Goal: Transaction & Acquisition: Purchase product/service

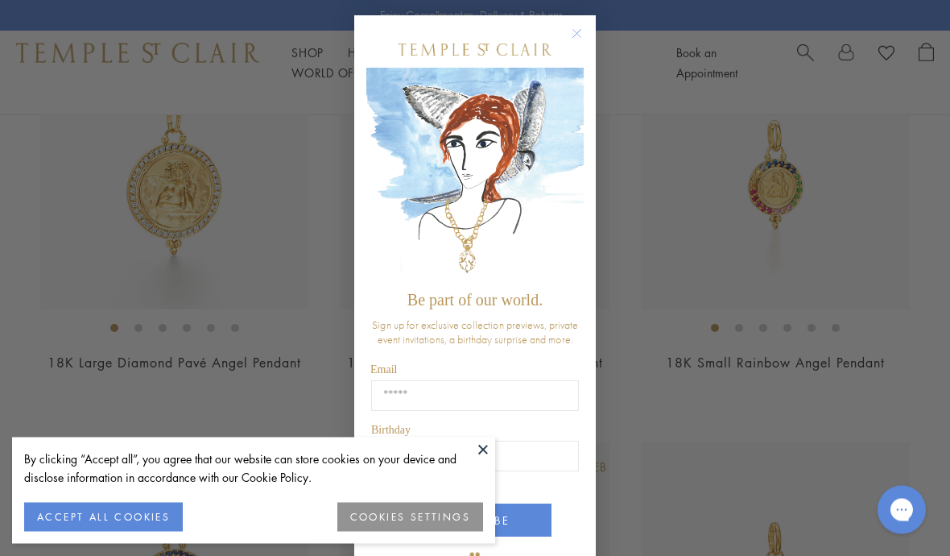
scroll to position [1477, 0]
click at [486, 461] on button at bounding box center [483, 449] width 24 height 24
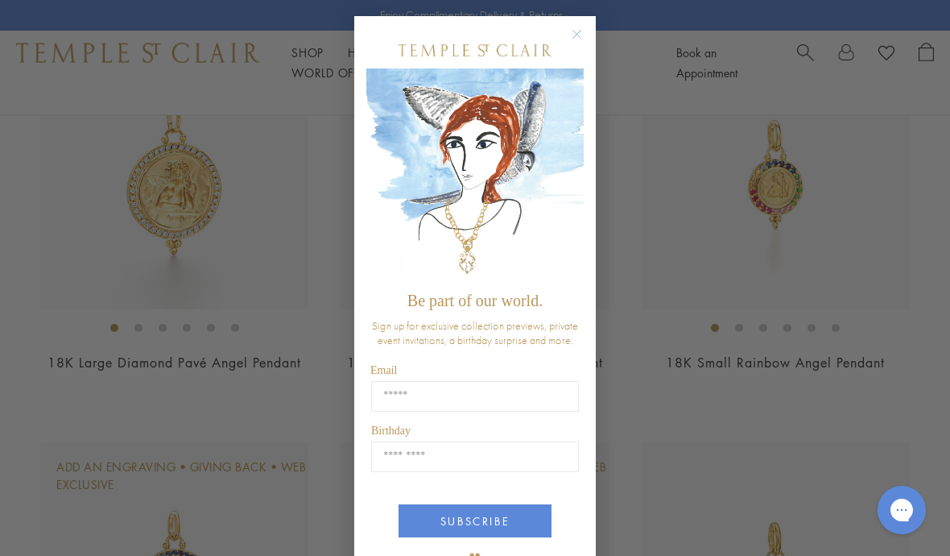
click at [457, 407] on input "Email" at bounding box center [475, 396] width 208 height 31
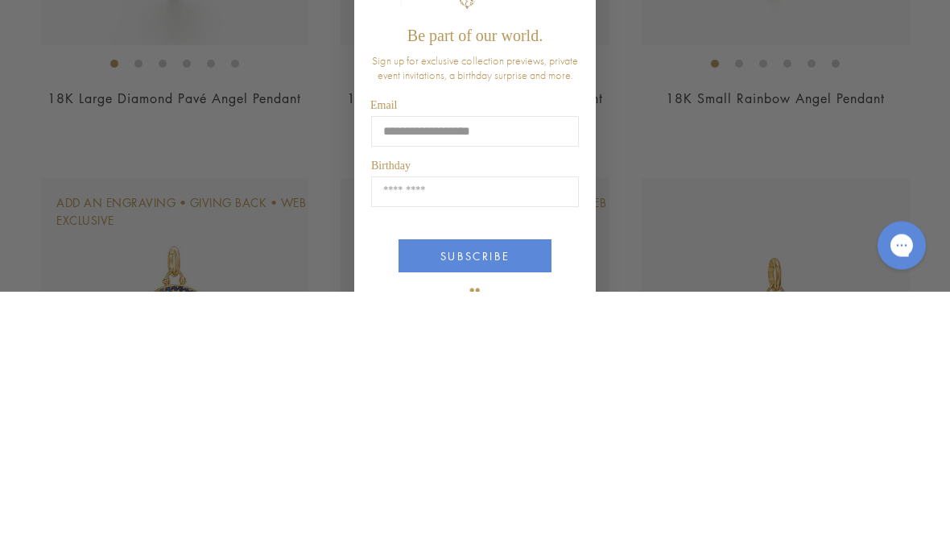
type input "**********"
click at [420, 441] on input "Birthday" at bounding box center [475, 456] width 208 height 31
type input "*****"
click at [442, 504] on button "SUBSCRIBE" at bounding box center [475, 520] width 153 height 33
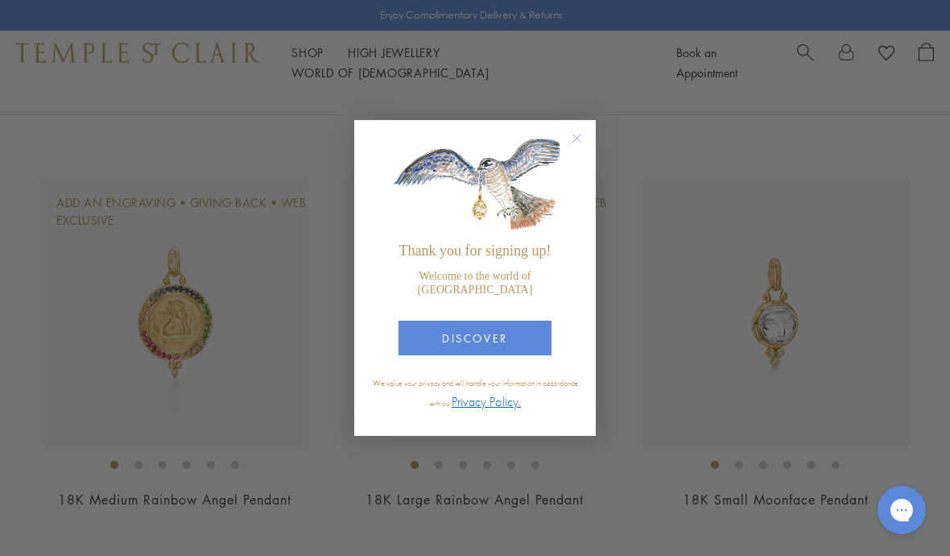
click at [482, 355] on button "DISCOVER" at bounding box center [475, 337] width 153 height 35
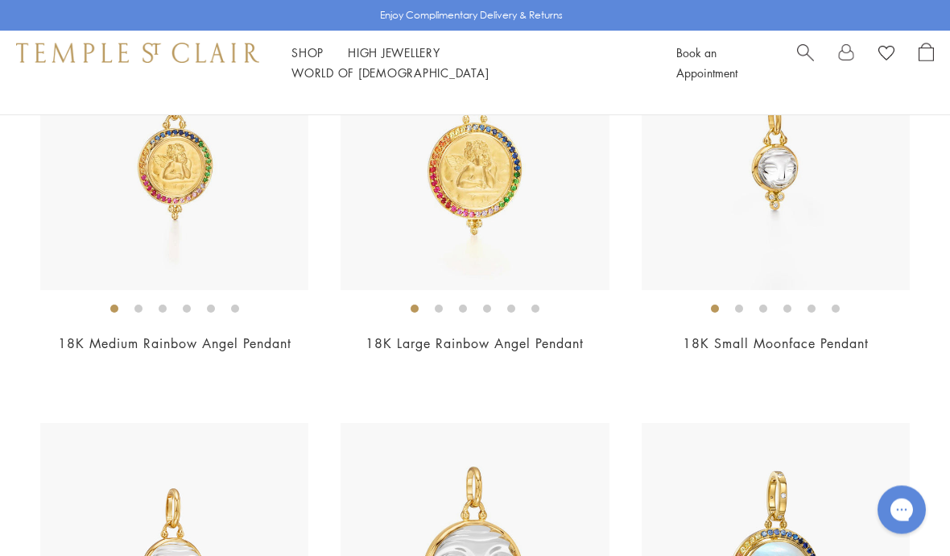
scroll to position [1897, 0]
click at [750, 306] on ol at bounding box center [776, 308] width 268 height 20
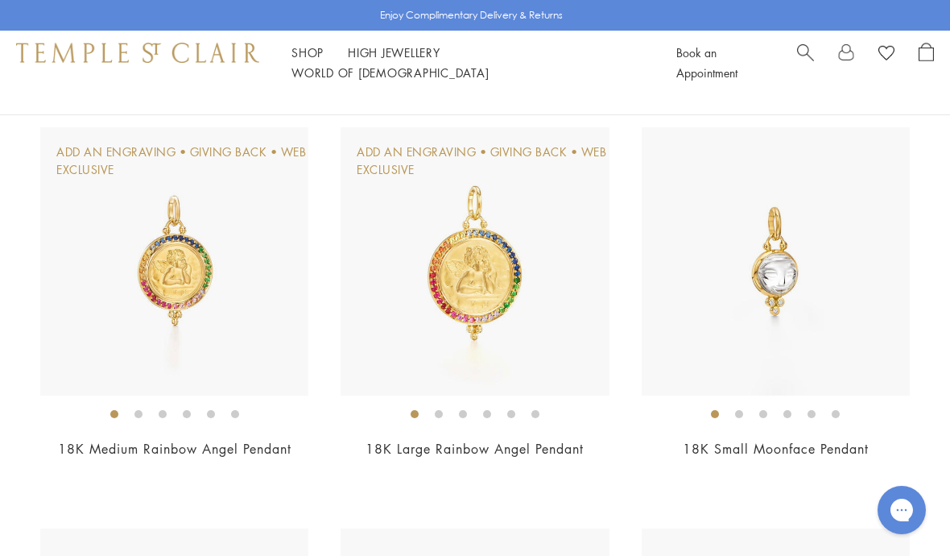
scroll to position [1794, 0]
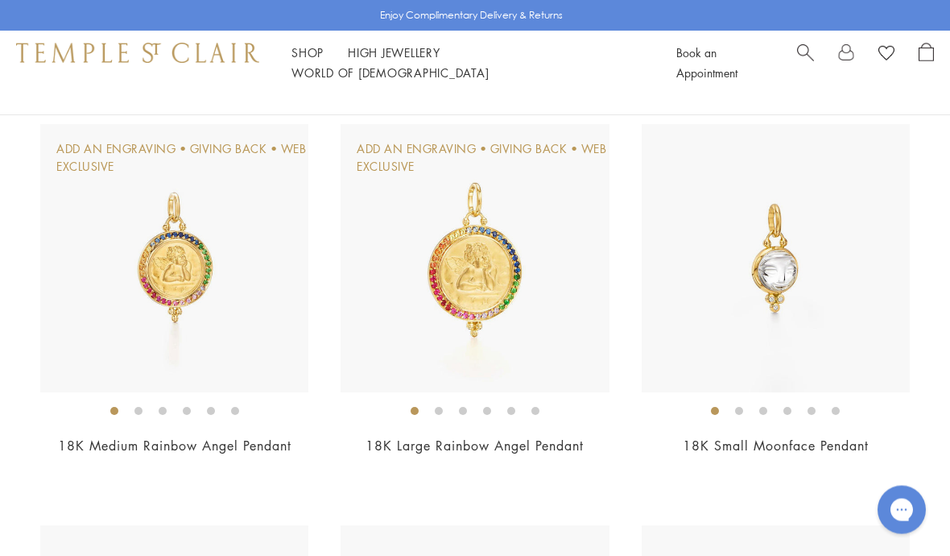
click at [805, 295] on img at bounding box center [776, 259] width 268 height 268
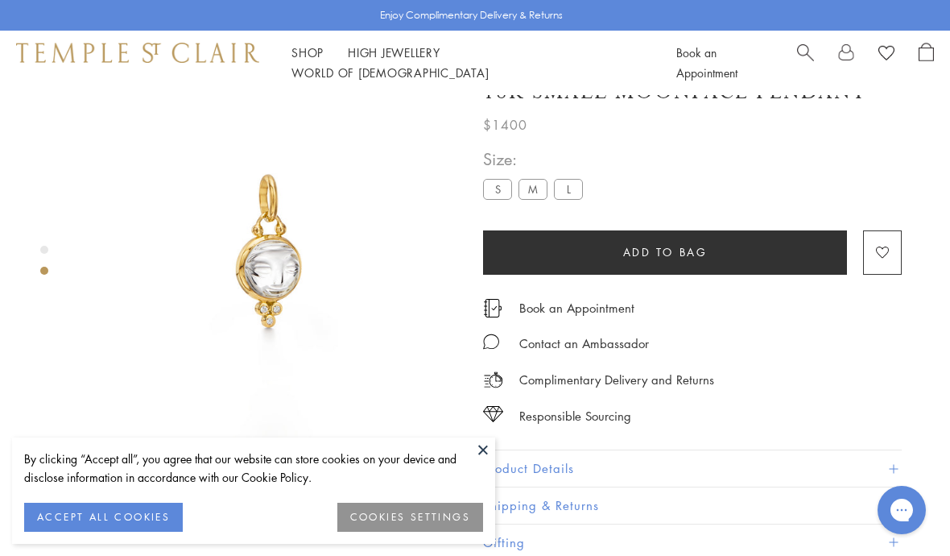
scroll to position [95, 0]
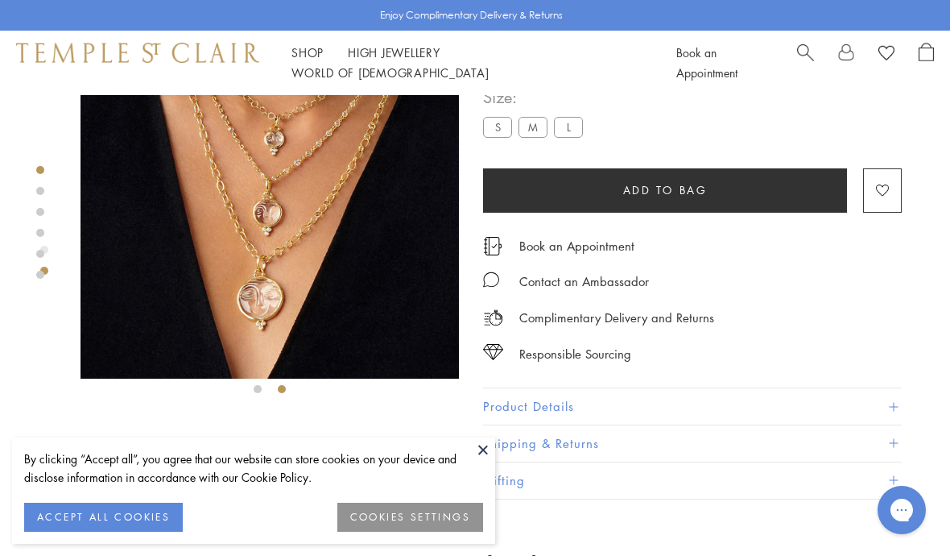
click at [540, 130] on label "M" at bounding box center [533, 127] width 29 height 20
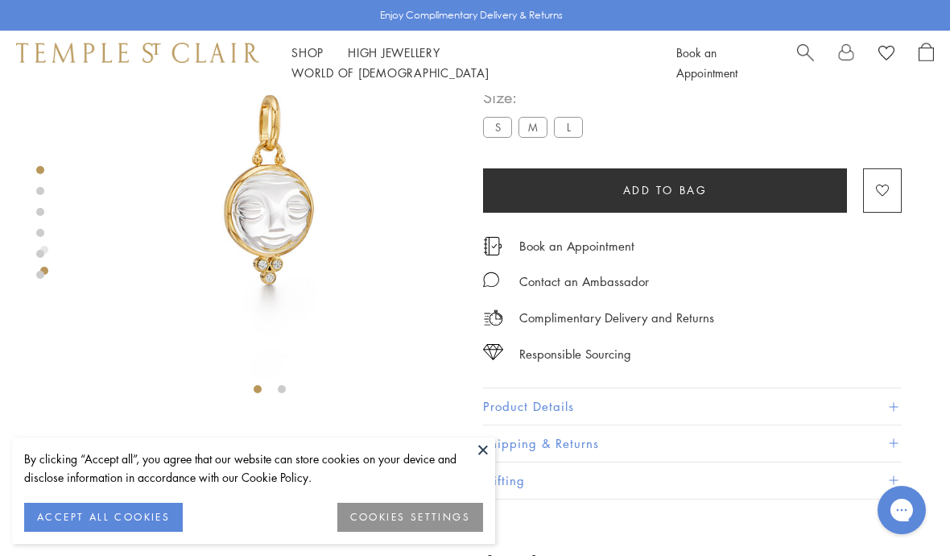
click at [570, 130] on label "L" at bounding box center [568, 127] width 29 height 20
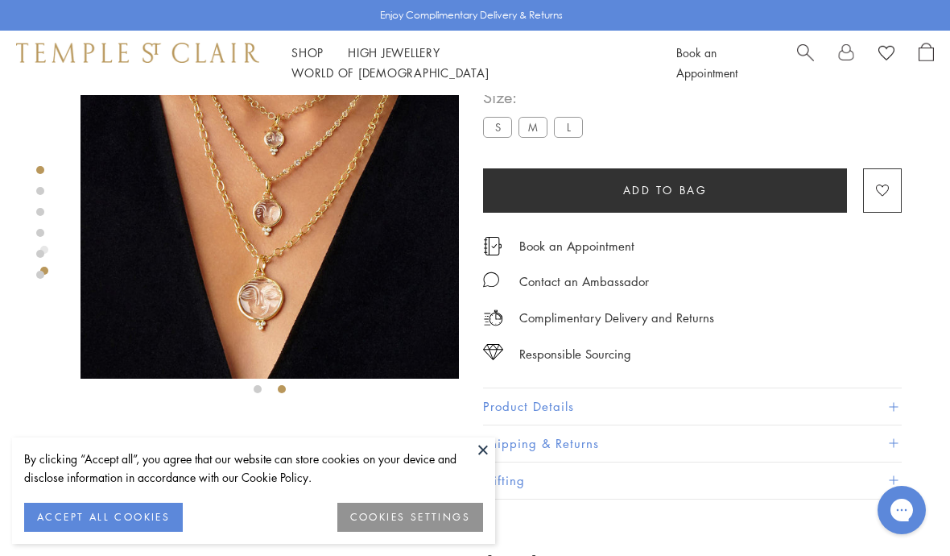
click at [544, 125] on label "M" at bounding box center [533, 127] width 29 height 20
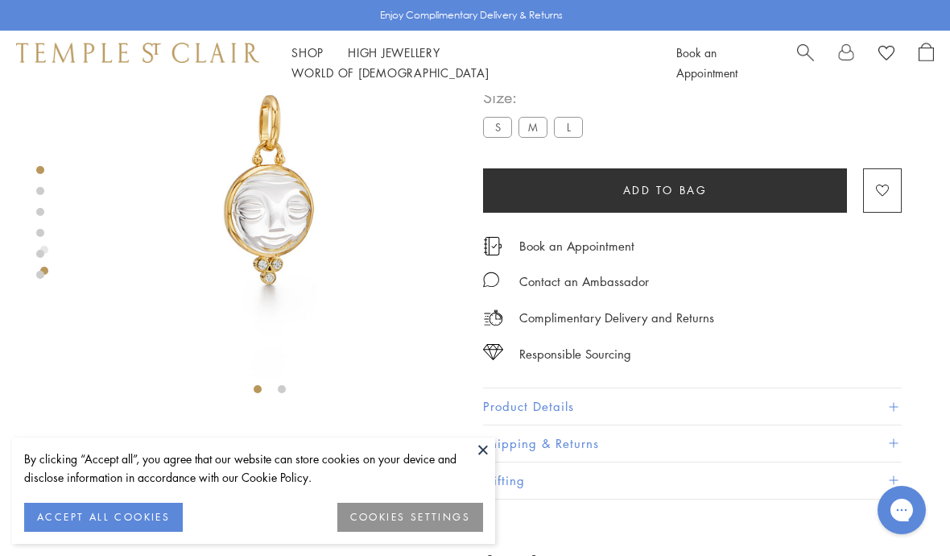
click at [139, 513] on button "ACCEPT ALL COOKIES" at bounding box center [103, 516] width 159 height 29
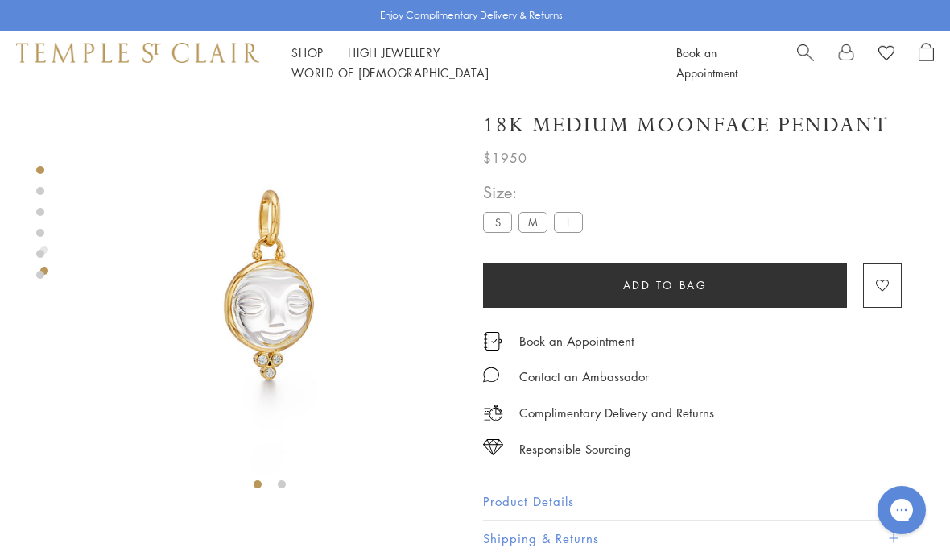
scroll to position [14, 0]
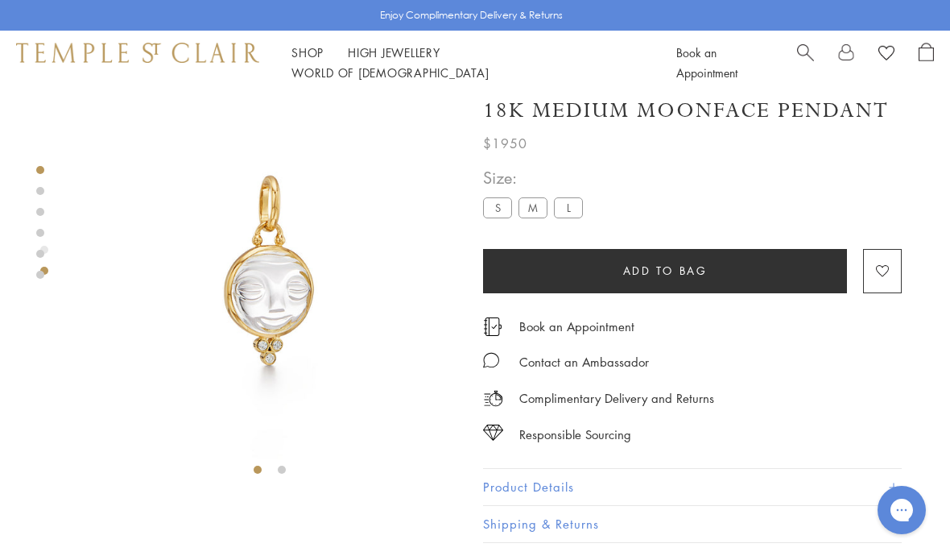
click at [292, 475] on div at bounding box center [270, 282] width 378 height 403
click at [283, 465] on li at bounding box center [282, 469] width 8 height 8
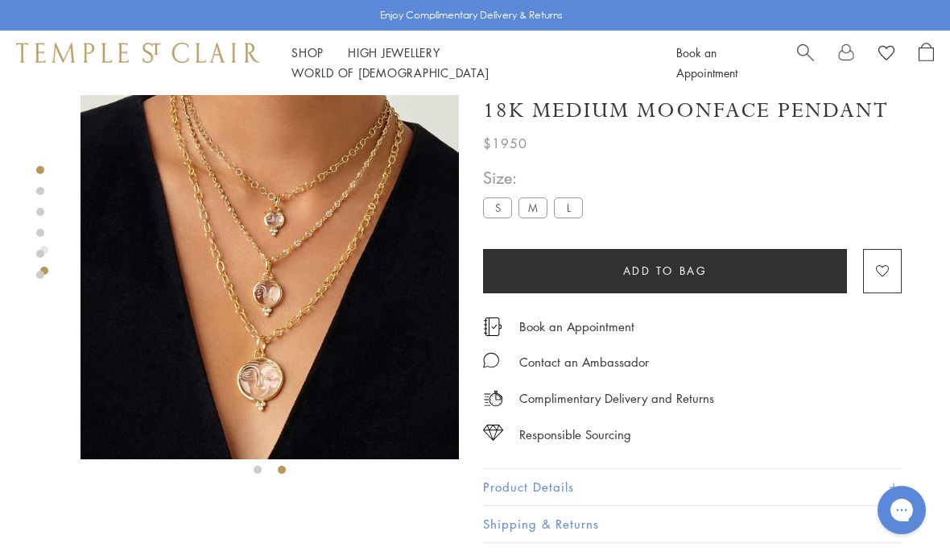
click at [506, 206] on label "S" at bounding box center [497, 207] width 29 height 20
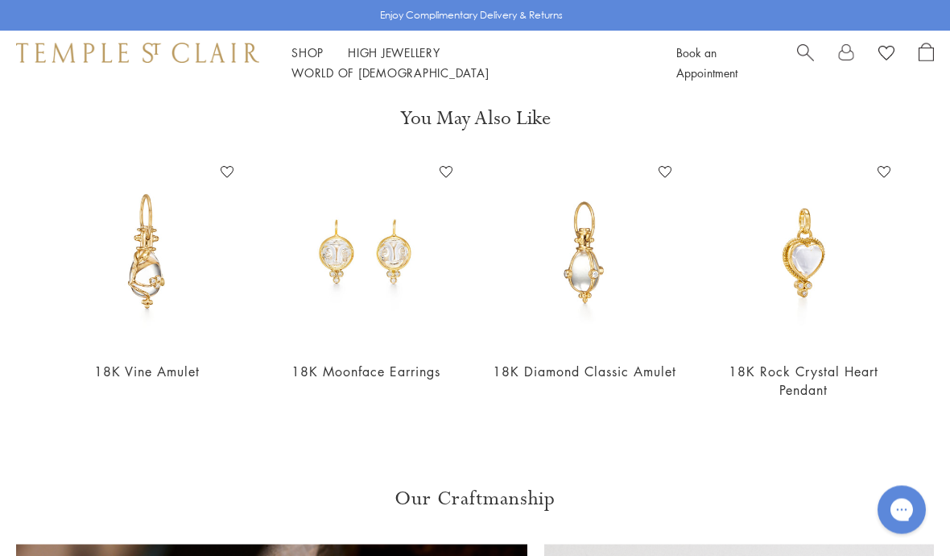
scroll to position [540, 0]
click at [598, 272] on img at bounding box center [584, 252] width 187 height 187
click at [602, 201] on img at bounding box center [584, 252] width 187 height 187
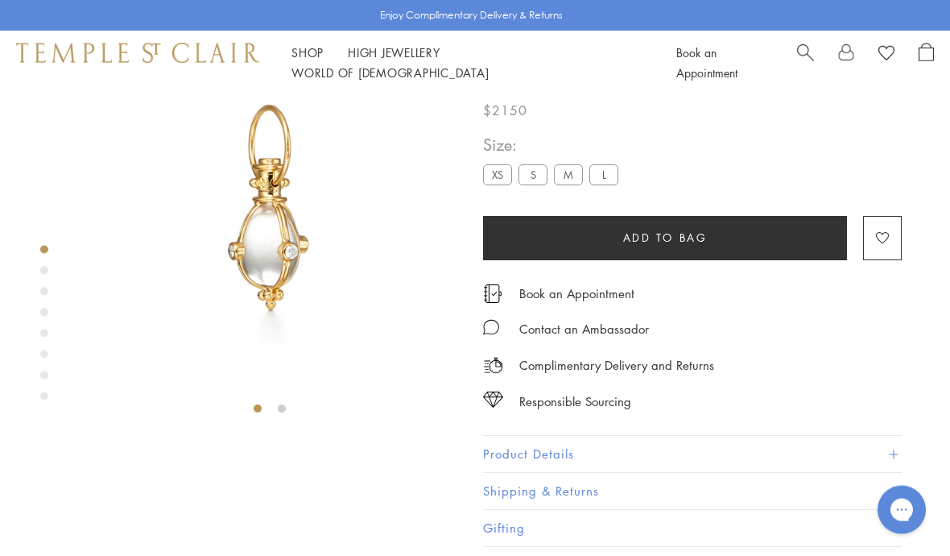
scroll to position [95, 0]
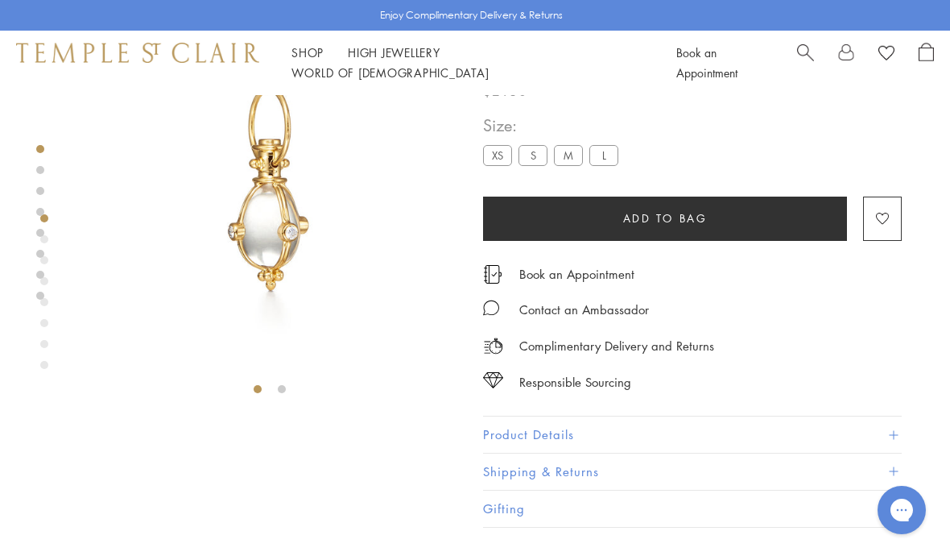
click at [297, 390] on div at bounding box center [270, 201] width 378 height 403
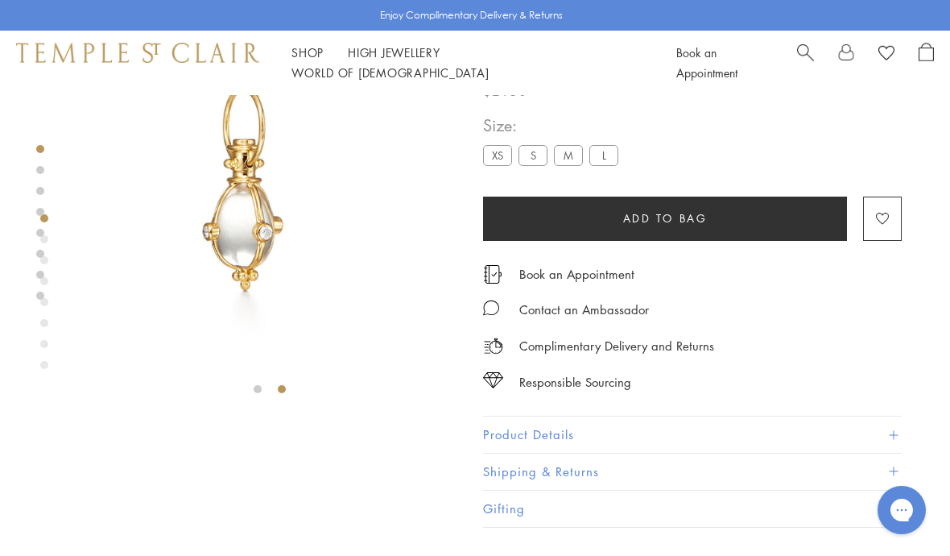
click at [286, 386] on li at bounding box center [282, 389] width 8 height 8
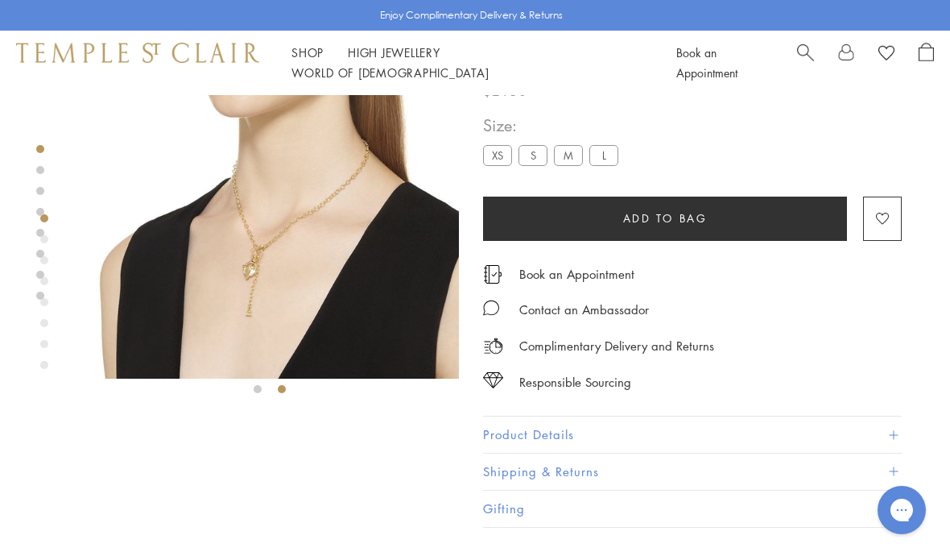
click at [535, 161] on label "S" at bounding box center [533, 155] width 29 height 20
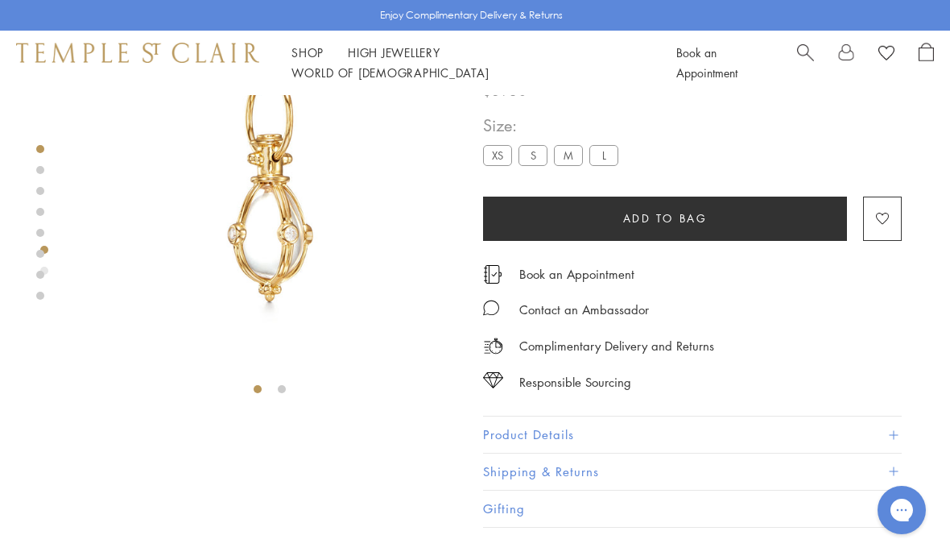
click at [286, 392] on li at bounding box center [282, 389] width 8 height 8
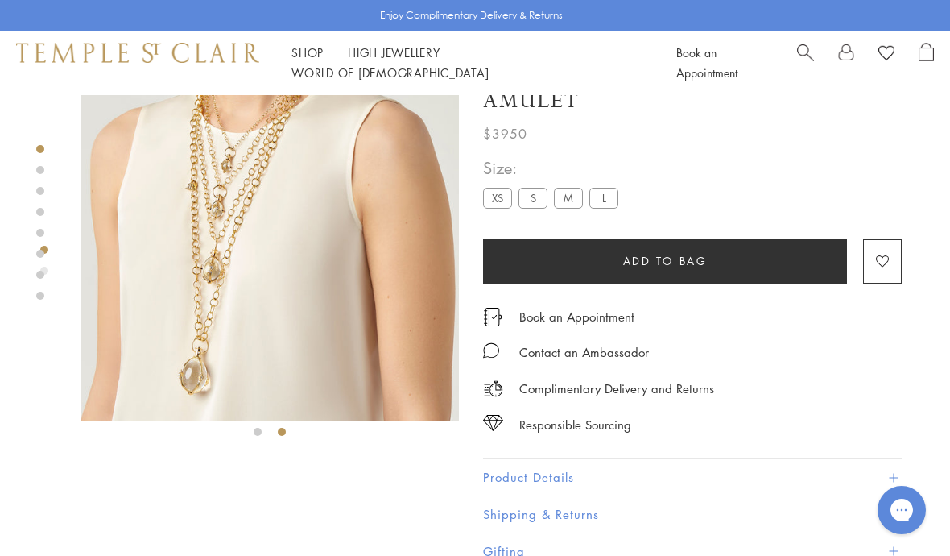
scroll to position [53, 0]
click at [492, 207] on label "XS" at bounding box center [497, 197] width 29 height 20
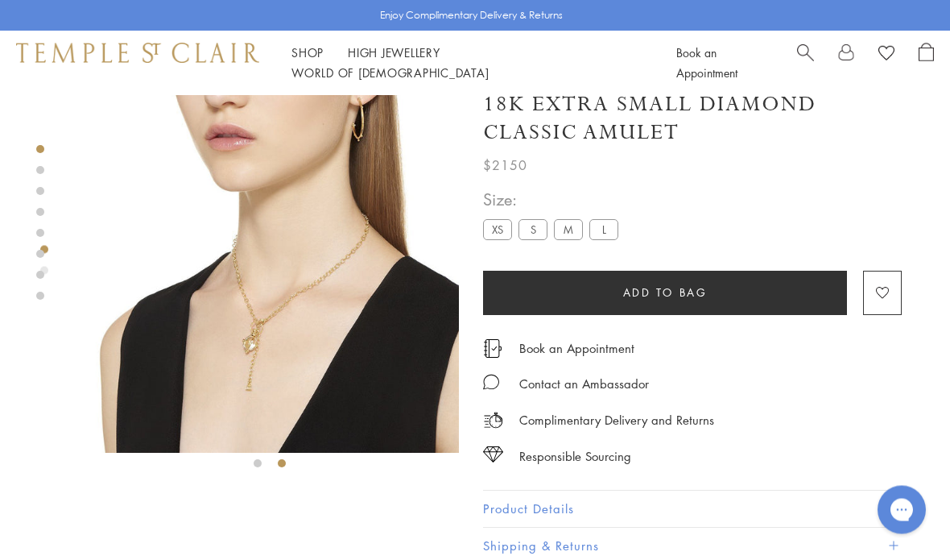
scroll to position [21, 0]
click at [254, 465] on li at bounding box center [258, 463] width 8 height 8
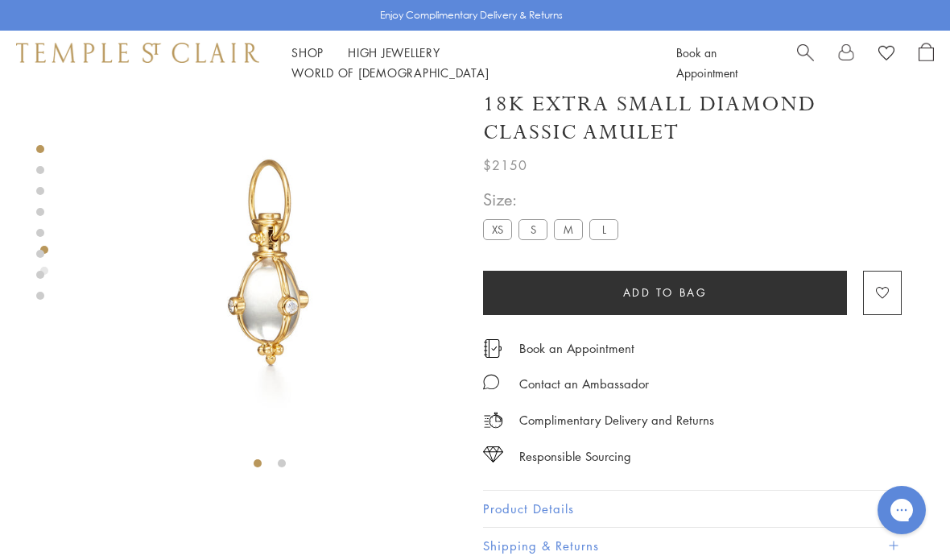
click at [291, 469] on div at bounding box center [270, 275] width 378 height 403
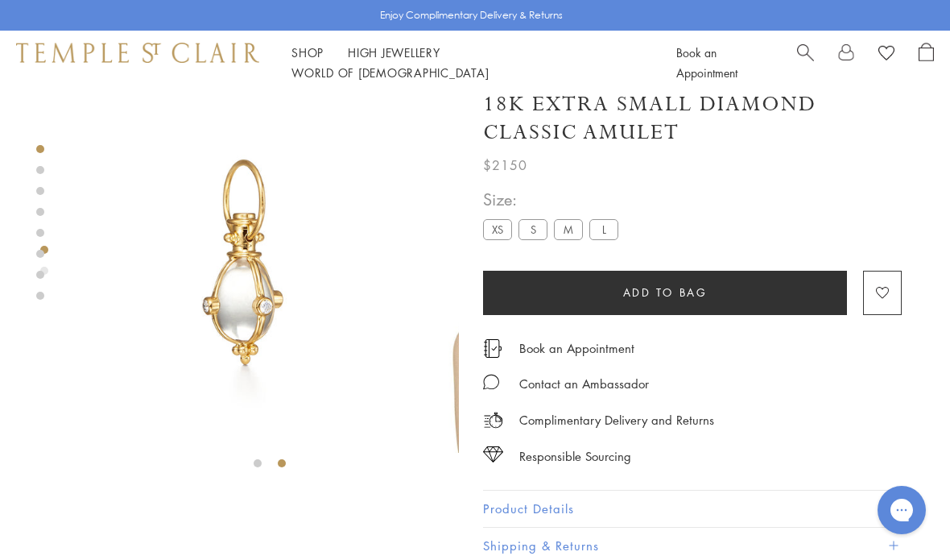
click at [282, 461] on li at bounding box center [282, 463] width 8 height 8
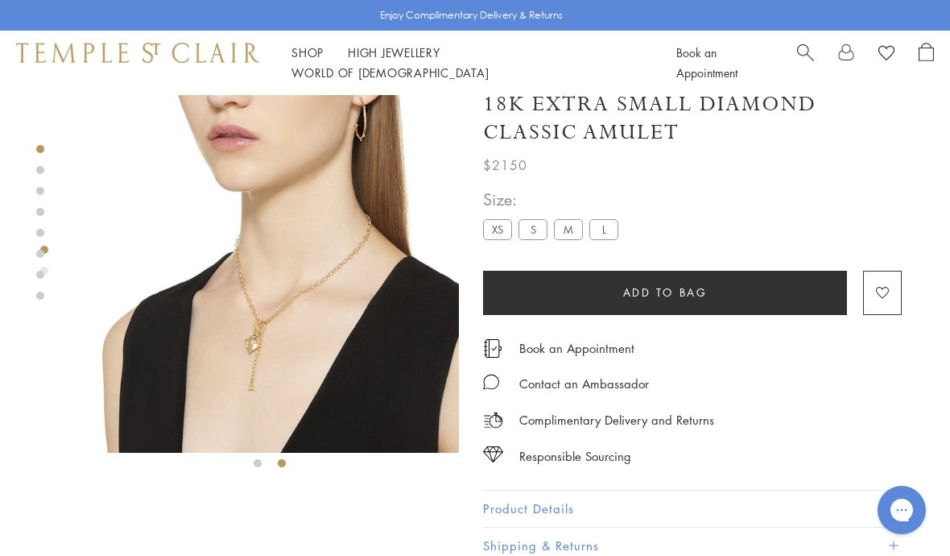
click at [359, 335] on img at bounding box center [272, 263] width 378 height 378
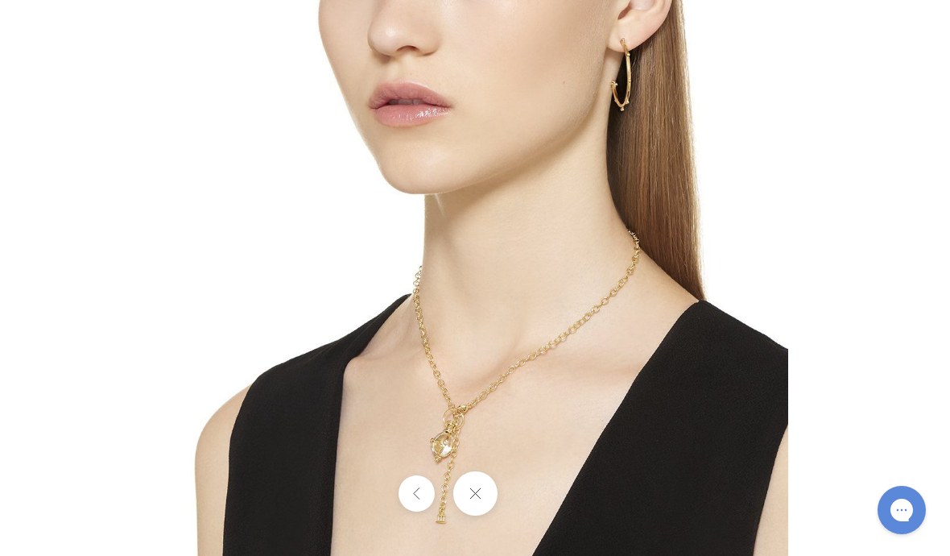
scroll to position [91, 0]
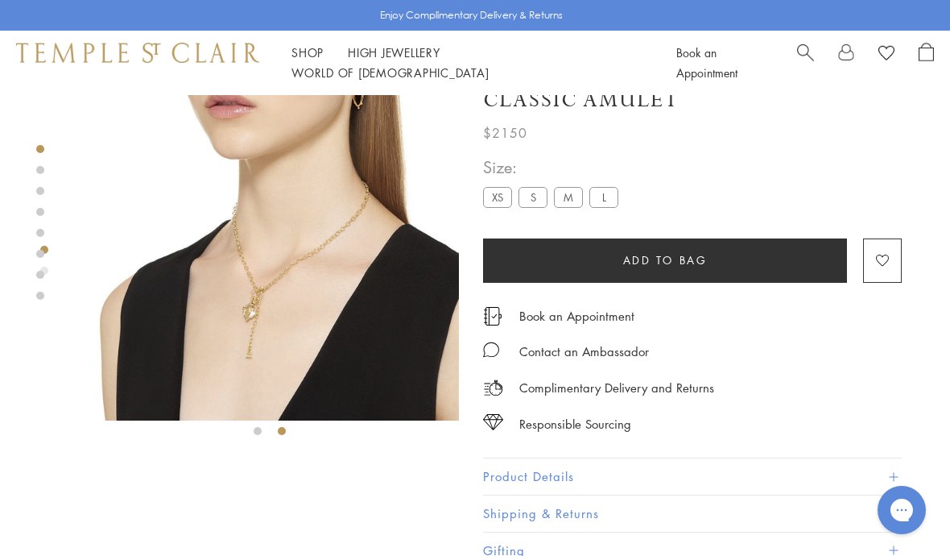
click at [535, 198] on label "S" at bounding box center [533, 197] width 29 height 20
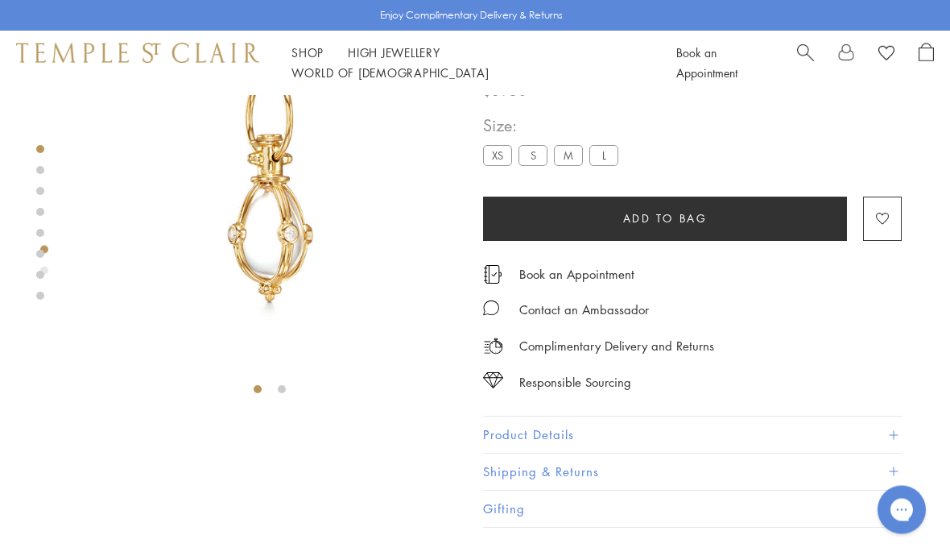
scroll to position [95, 0]
click at [286, 397] on div at bounding box center [270, 201] width 378 height 403
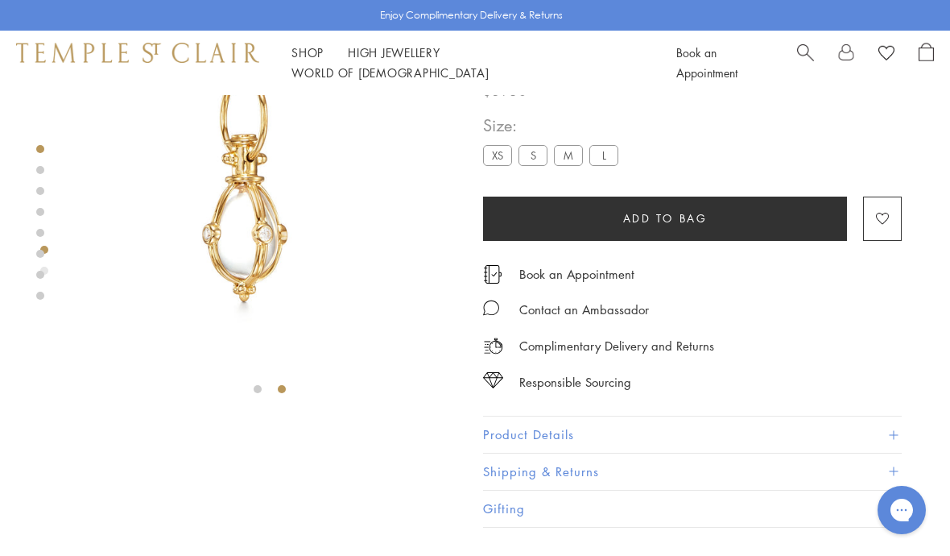
click at [286, 386] on li at bounding box center [282, 389] width 8 height 8
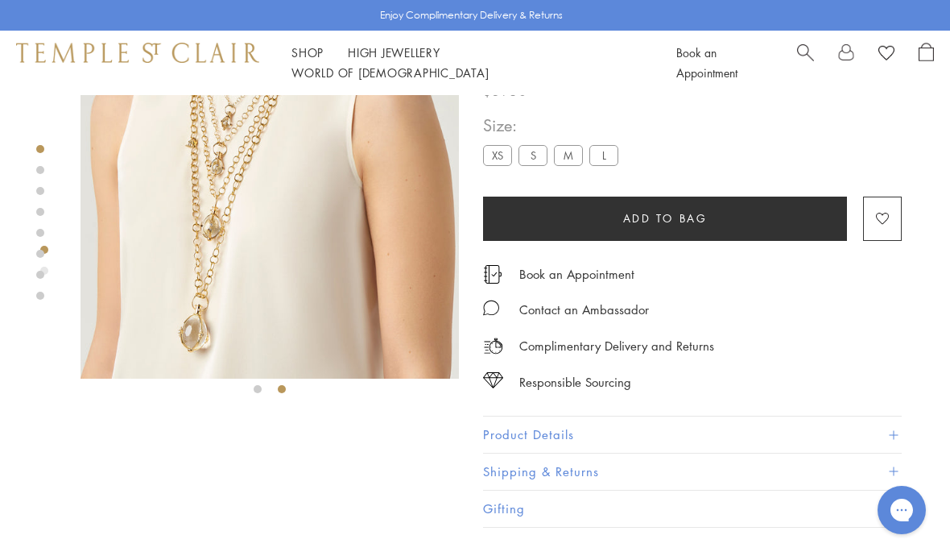
click at [330, 271] on img at bounding box center [270, 189] width 378 height 378
click at [323, 292] on img at bounding box center [270, 189] width 378 height 378
click at [291, 240] on img at bounding box center [270, 189] width 378 height 378
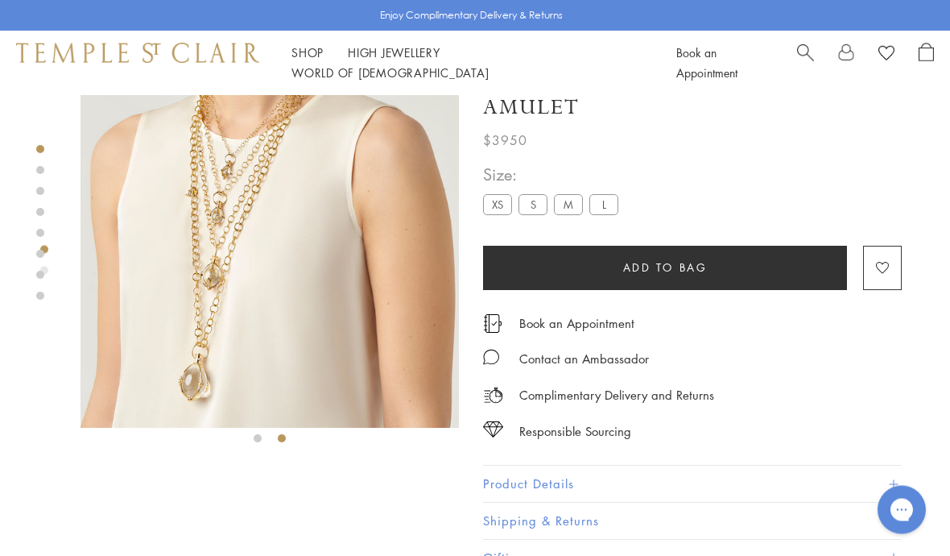
scroll to position [0, 0]
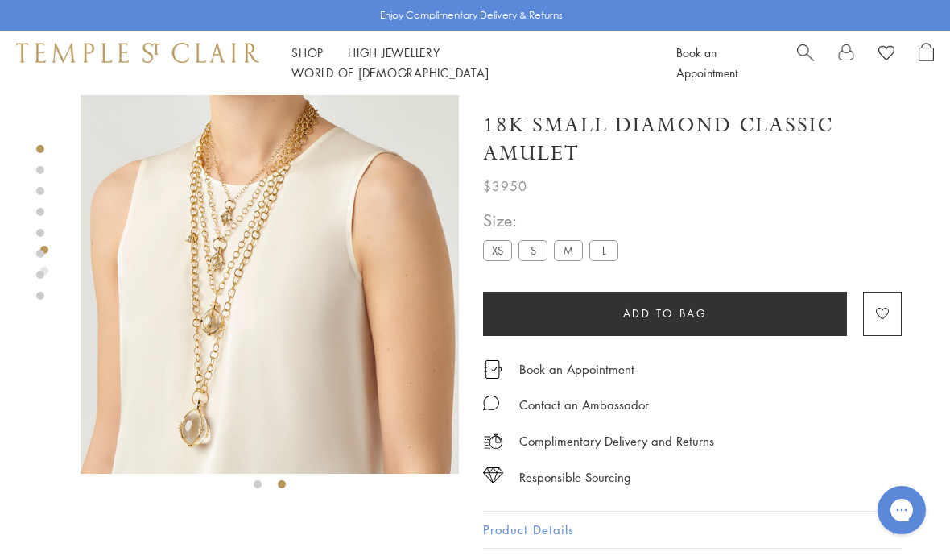
click at [343, 296] on img at bounding box center [270, 284] width 378 height 378
click at [359, 329] on img at bounding box center [270, 284] width 378 height 378
click at [334, 342] on img at bounding box center [270, 284] width 378 height 378
click at [54, 173] on div at bounding box center [253, 294] width 507 height 399
click at [42, 184] on div at bounding box center [40, 222] width 8 height 155
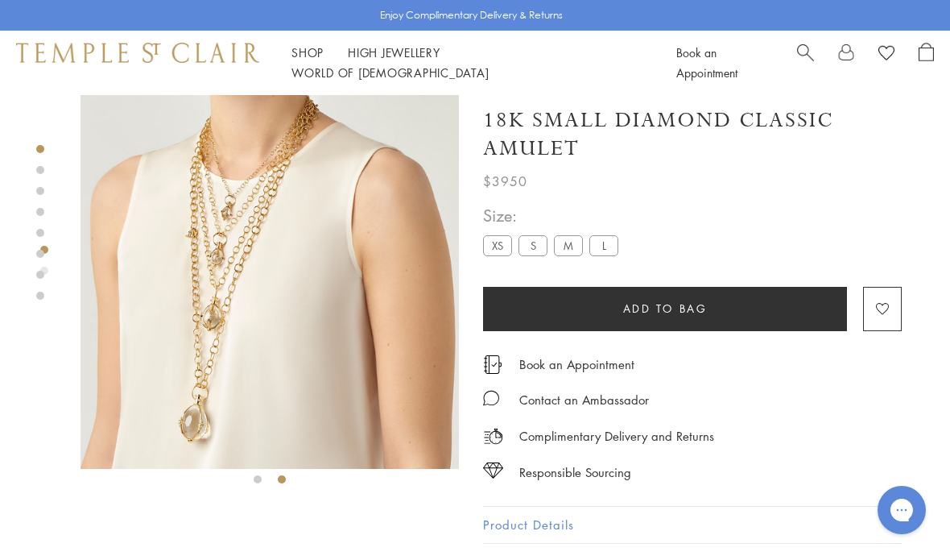
scroll to position [6, 0]
click at [274, 281] on img at bounding box center [270, 278] width 378 height 378
click at [254, 474] on li at bounding box center [258, 478] width 8 height 8
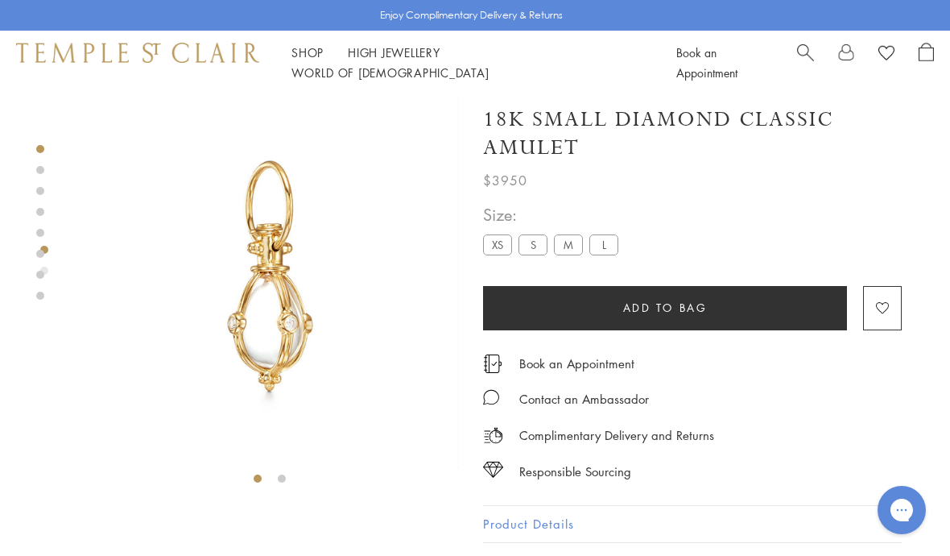
click at [309, 322] on img at bounding box center [270, 278] width 378 height 378
click at [291, 482] on div at bounding box center [270, 290] width 378 height 403
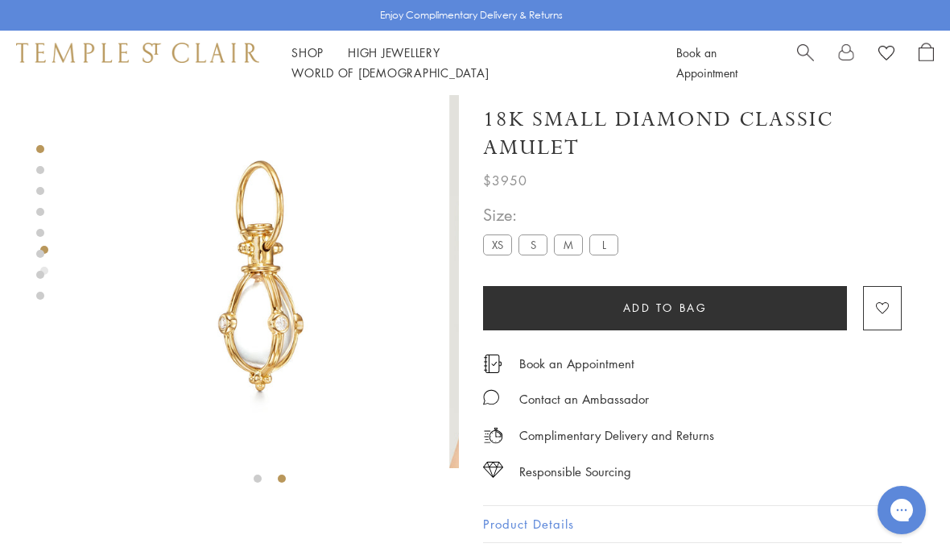
click at [279, 479] on li at bounding box center [282, 478] width 8 height 8
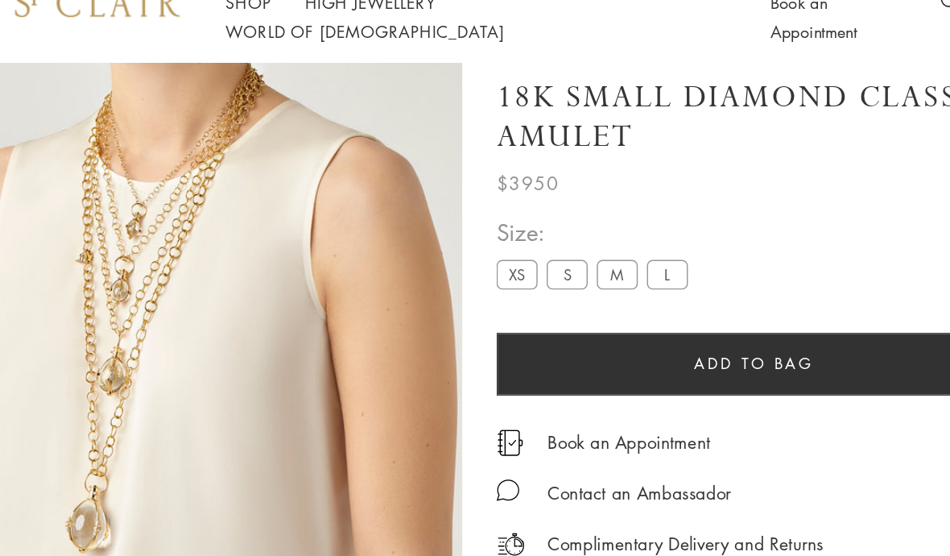
scroll to position [5, 0]
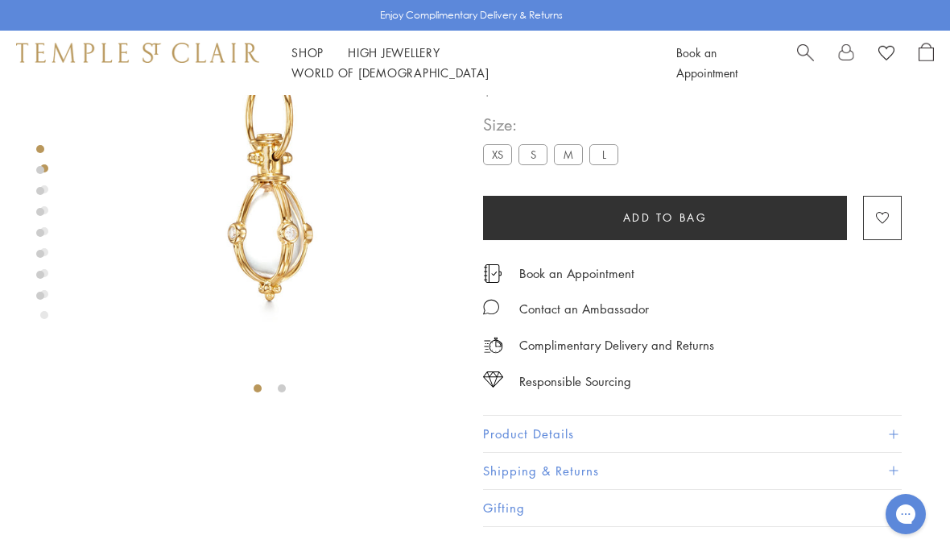
scroll to position [95, 0]
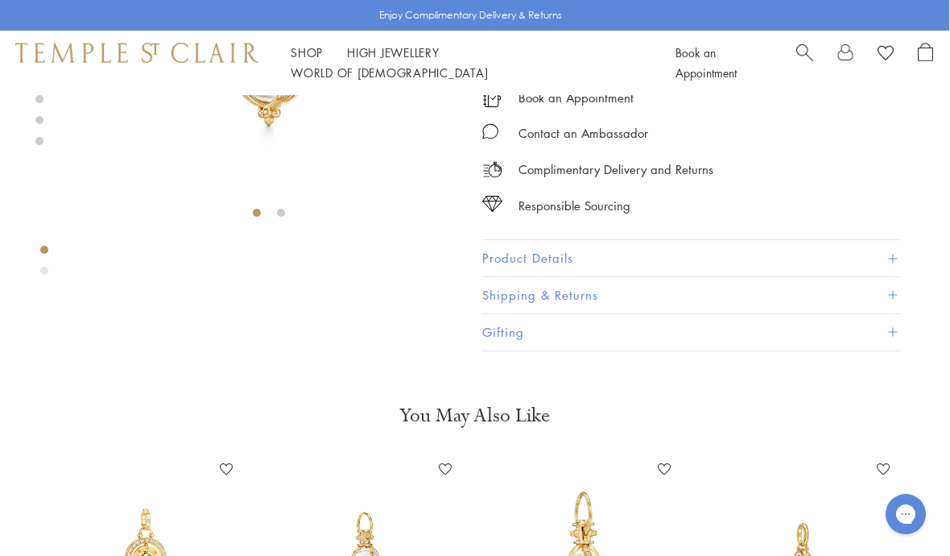
scroll to position [95, 0]
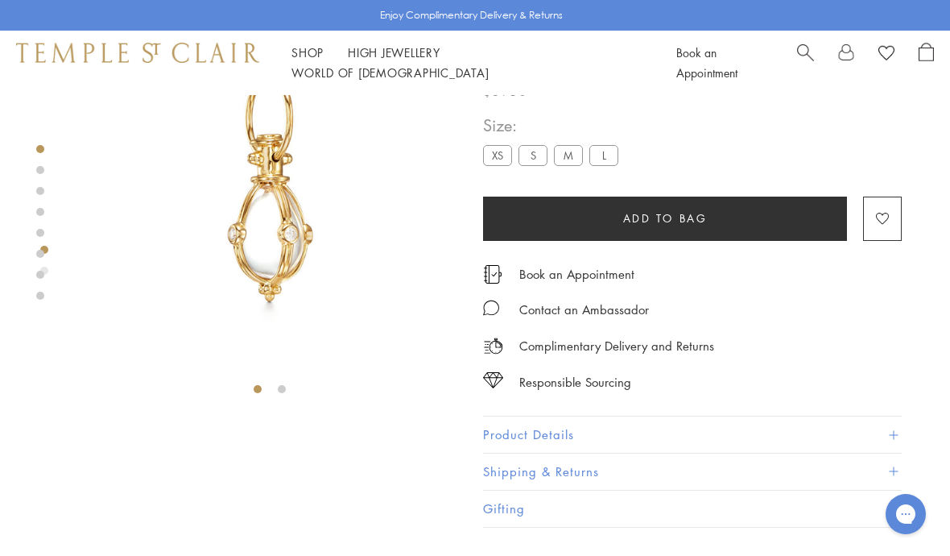
click at [293, 378] on img at bounding box center [270, 189] width 378 height 378
click at [284, 389] on li at bounding box center [282, 389] width 8 height 8
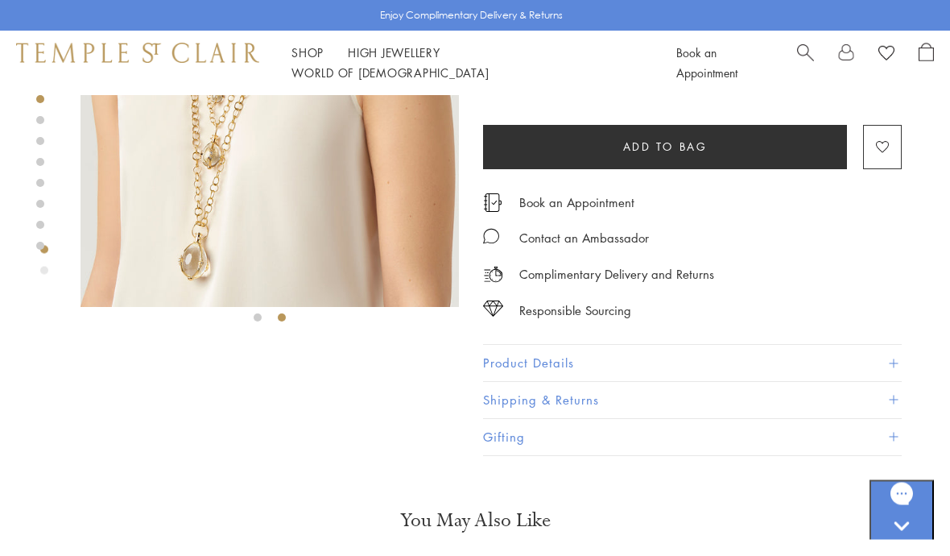
scroll to position [167, 0]
click at [533, 358] on button "Product Details" at bounding box center [692, 363] width 419 height 36
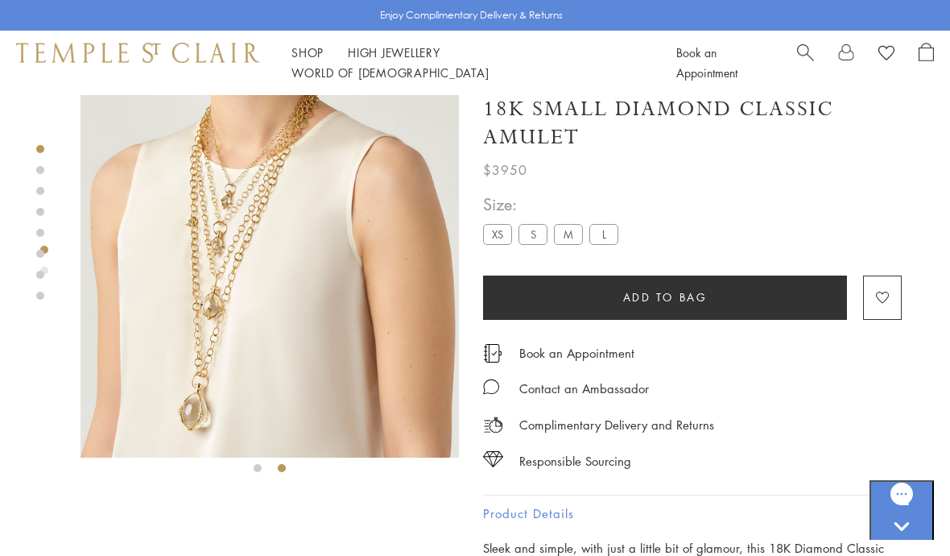
scroll to position [17, 0]
click at [42, 296] on link at bounding box center [40, 295] width 8 height 8
click at [43, 276] on link at bounding box center [40, 275] width 8 height 8
click at [564, 238] on label "M" at bounding box center [568, 233] width 29 height 20
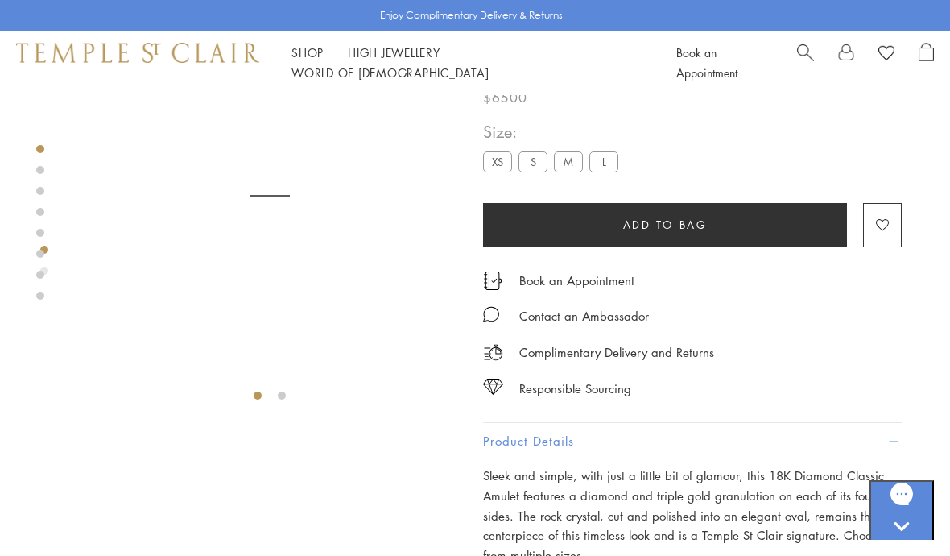
scroll to position [95, 0]
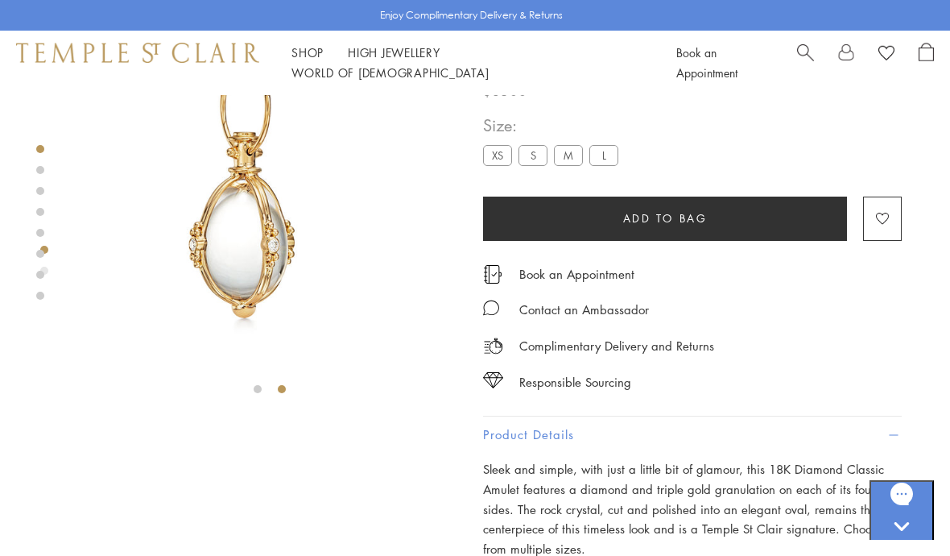
click at [280, 392] on li at bounding box center [282, 389] width 8 height 8
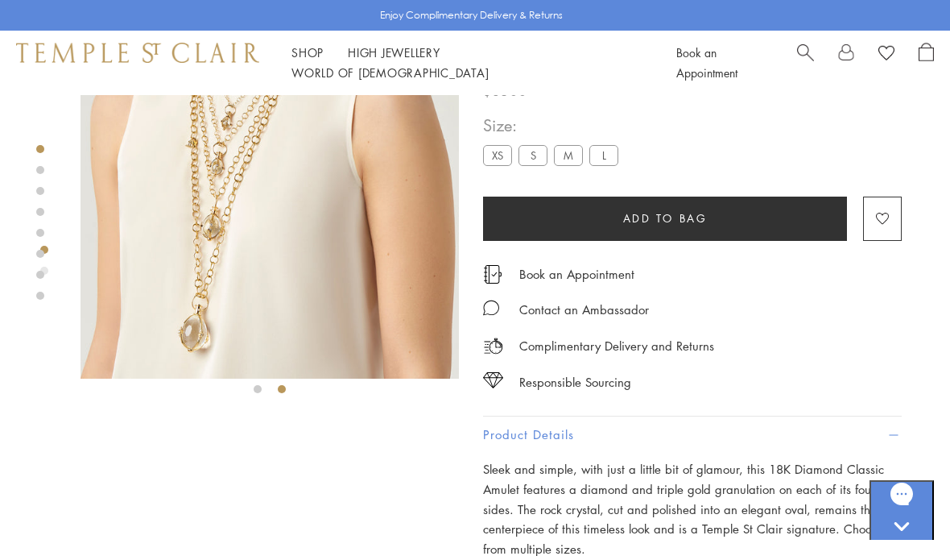
click at [594, 158] on label "L" at bounding box center [603, 155] width 29 height 20
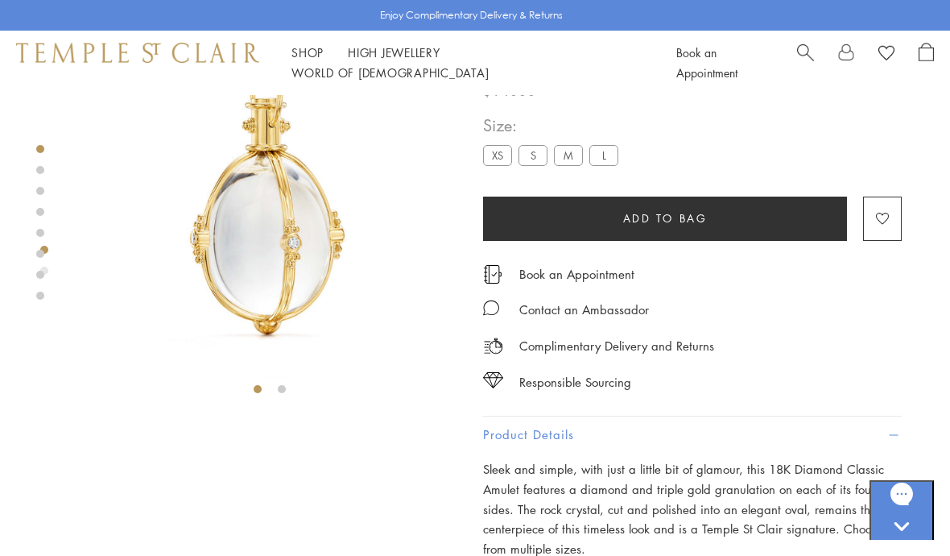
click at [292, 387] on div at bounding box center [270, 201] width 378 height 403
click at [283, 385] on li at bounding box center [282, 389] width 8 height 8
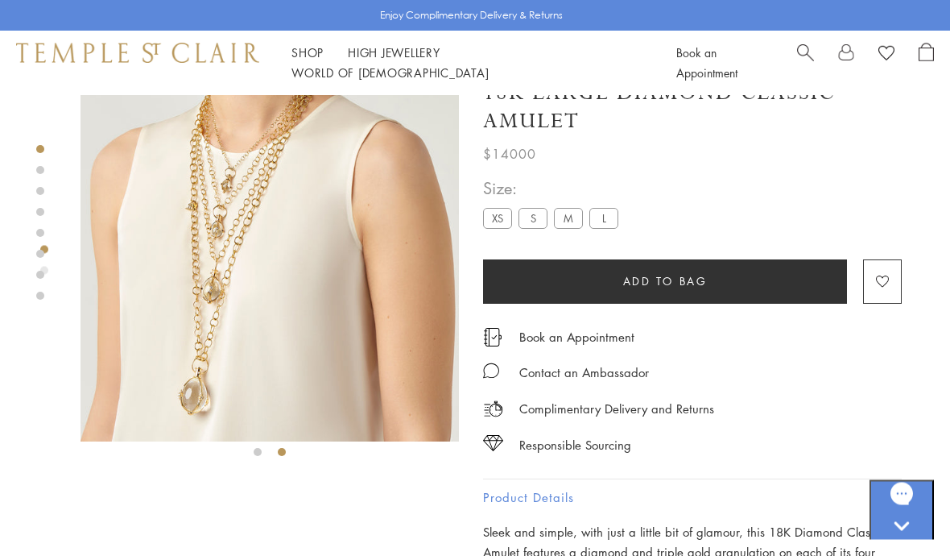
scroll to position [32, 0]
click at [531, 221] on label "S" at bounding box center [533, 218] width 29 height 20
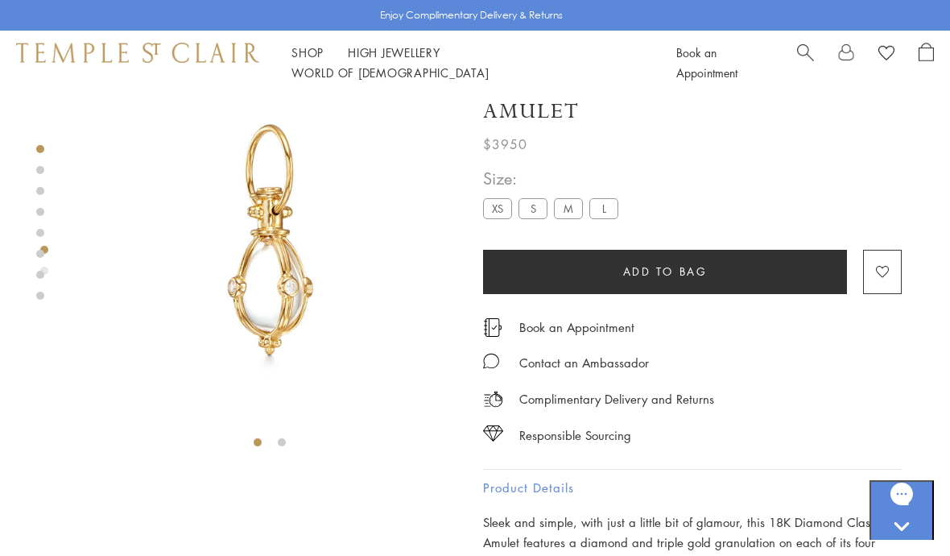
scroll to position [44, 0]
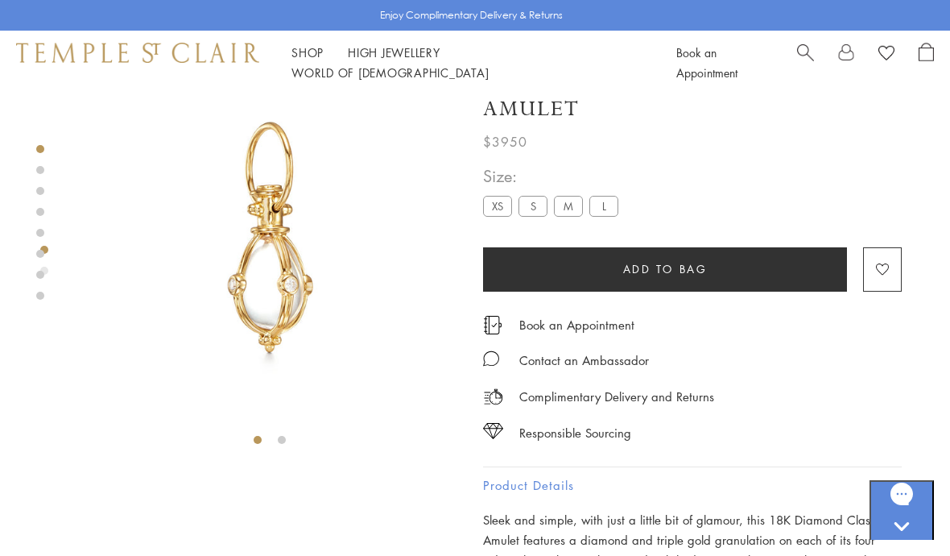
click at [286, 448] on div at bounding box center [270, 252] width 378 height 403
click at [286, 438] on li at bounding box center [282, 440] width 8 height 8
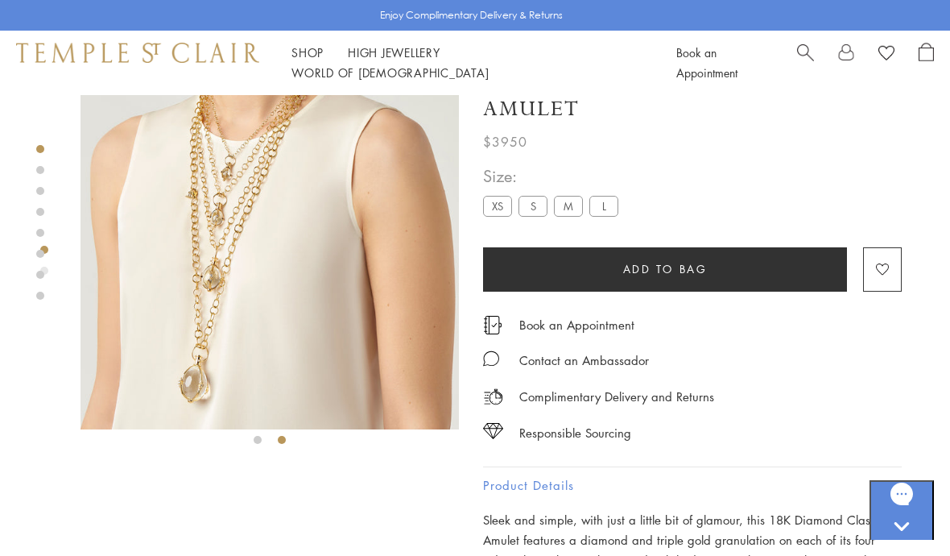
click at [510, 209] on label "XS" at bounding box center [497, 206] width 29 height 20
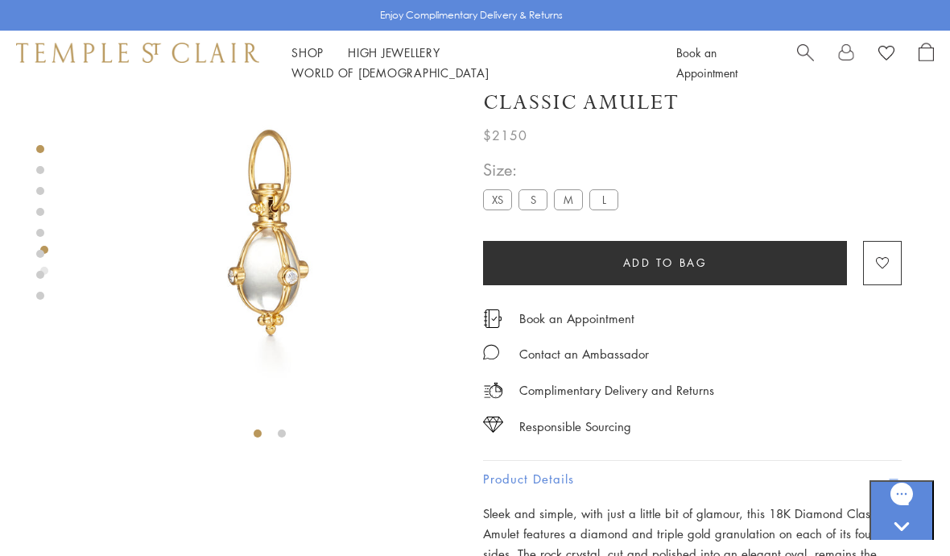
scroll to position [52, 0]
click at [292, 433] on div at bounding box center [270, 244] width 378 height 403
click at [304, 432] on div at bounding box center [270, 244] width 378 height 403
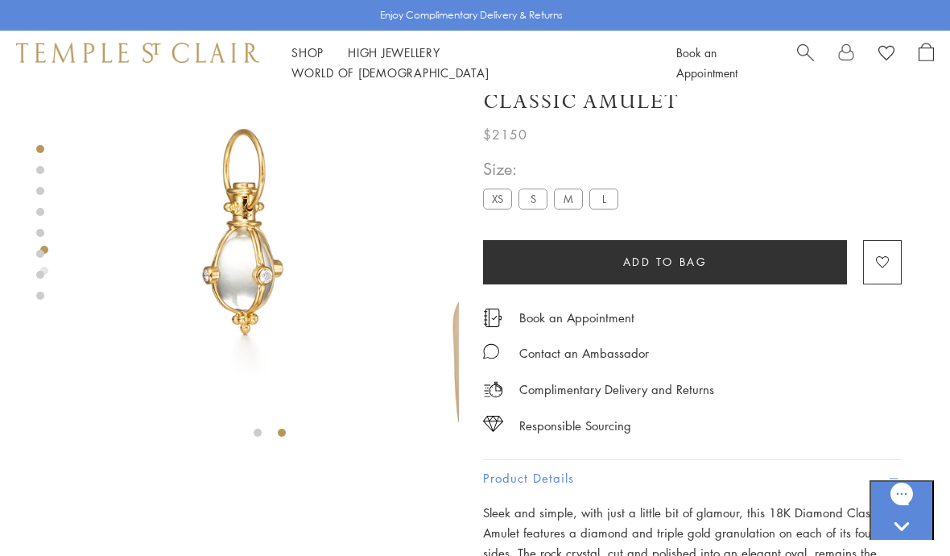
click at [285, 430] on li at bounding box center [282, 432] width 8 height 8
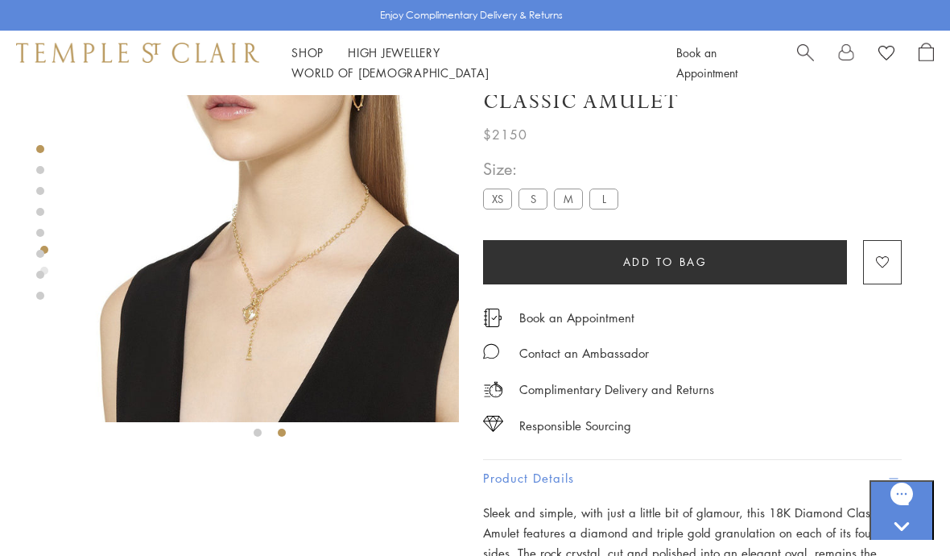
click at [309, 286] on img at bounding box center [270, 232] width 378 height 378
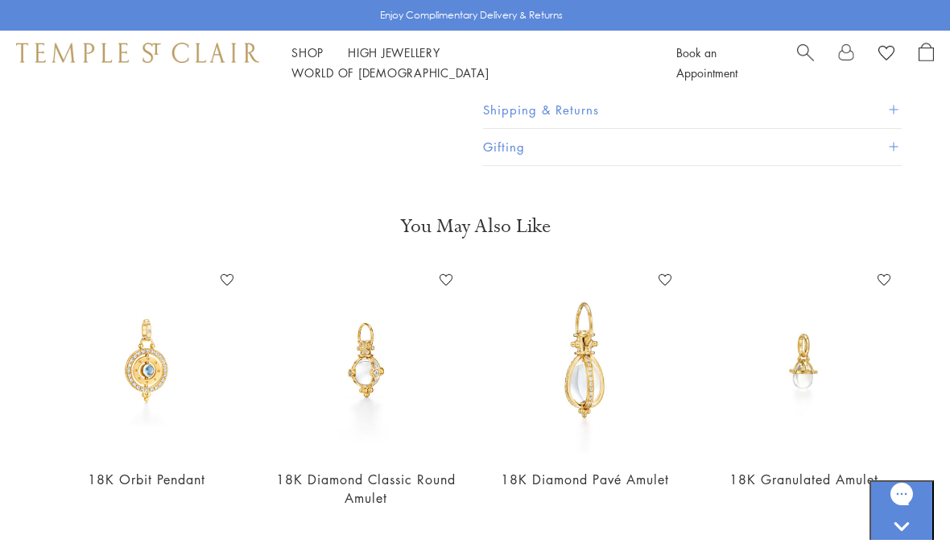
scroll to position [812, 0]
click at [814, 348] on img at bounding box center [803, 359] width 187 height 187
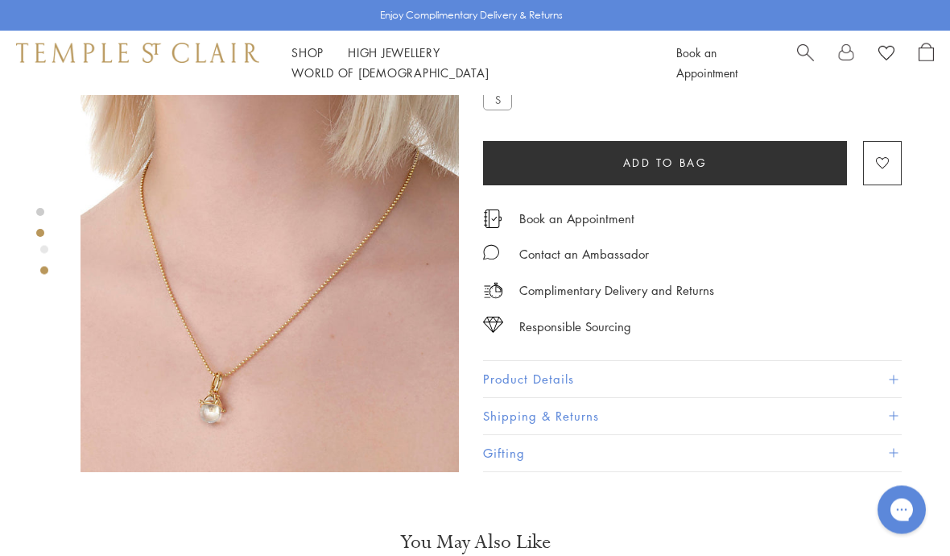
scroll to position [405, 0]
click at [593, 378] on button "Product Details" at bounding box center [692, 379] width 419 height 36
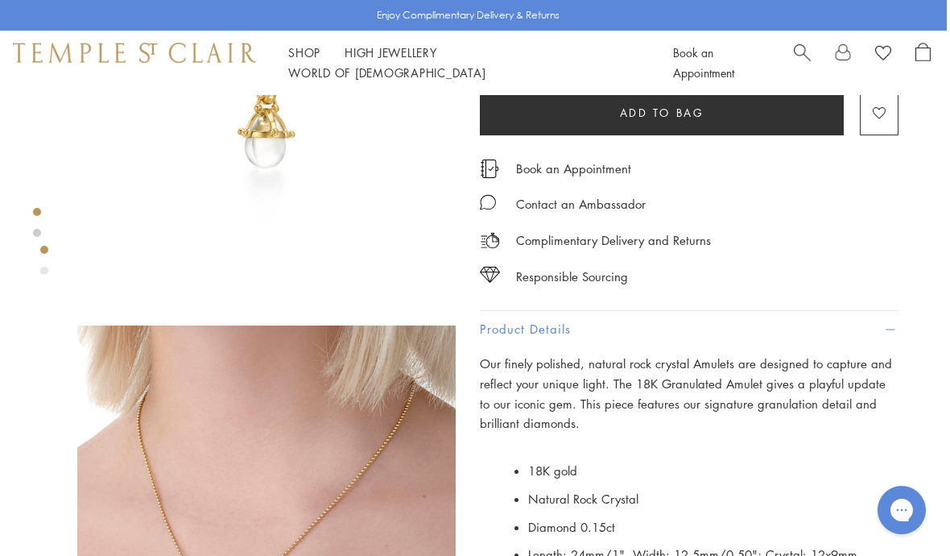
scroll to position [185, 3]
